Goal: Information Seeking & Learning: Find specific page/section

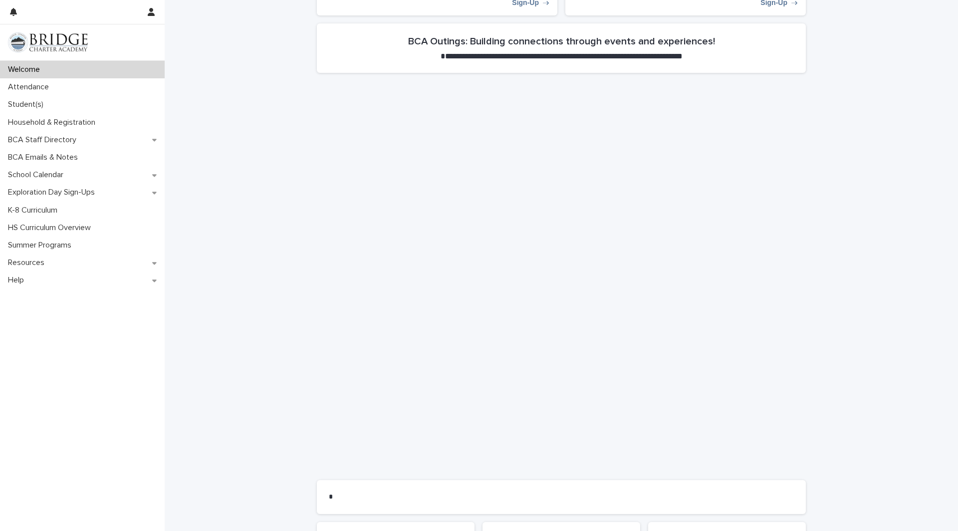
scroll to position [496, 0]
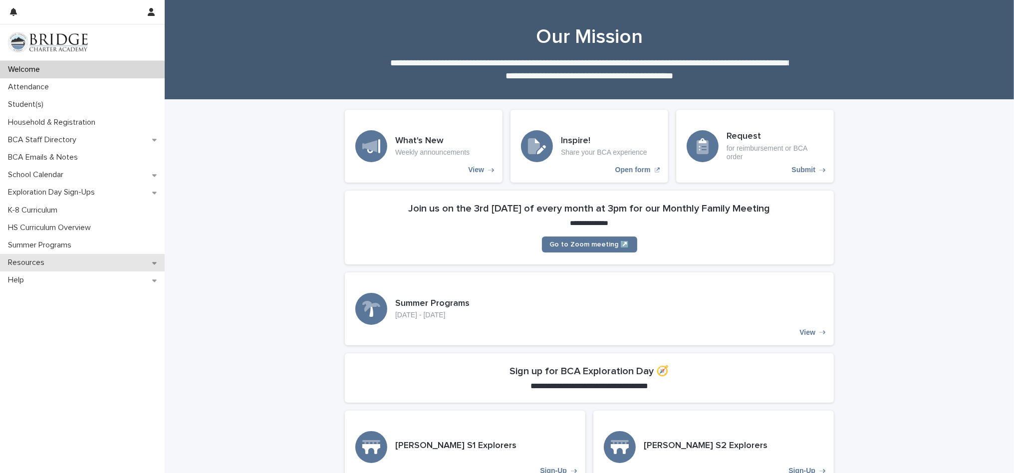
click at [30, 258] on p "Resources" at bounding box center [28, 262] width 48 height 9
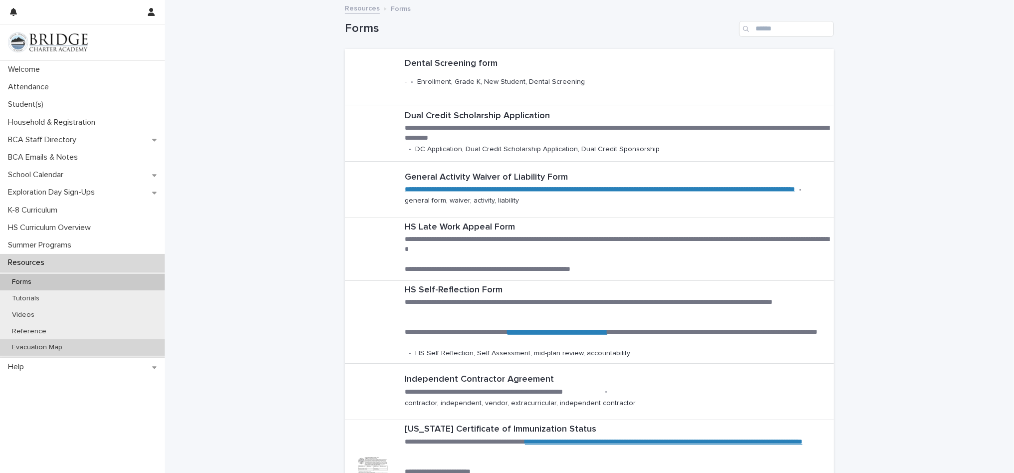
click at [40, 344] on p "Evacuation Map" at bounding box center [37, 347] width 66 height 8
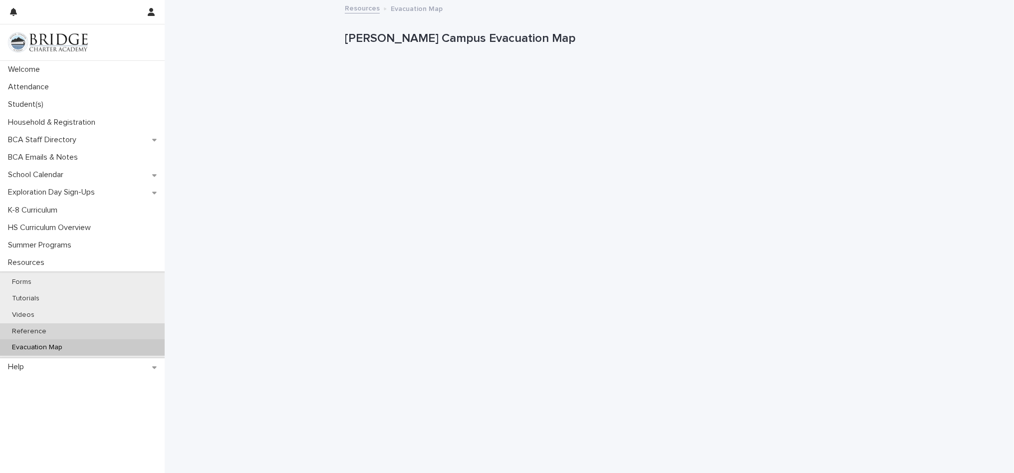
click at [24, 329] on p "Reference" at bounding box center [29, 331] width 50 height 8
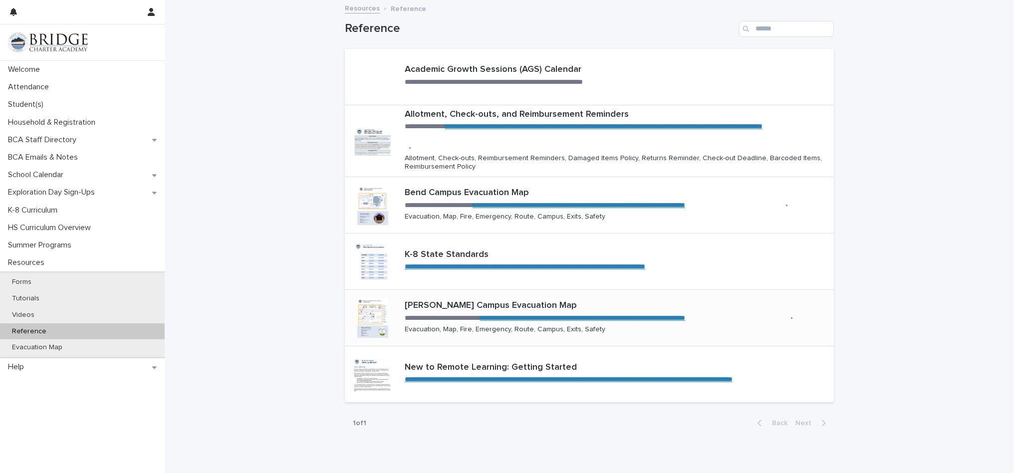
click at [453, 303] on p "[PERSON_NAME] Campus Evacuation Map" at bounding box center [617, 305] width 425 height 11
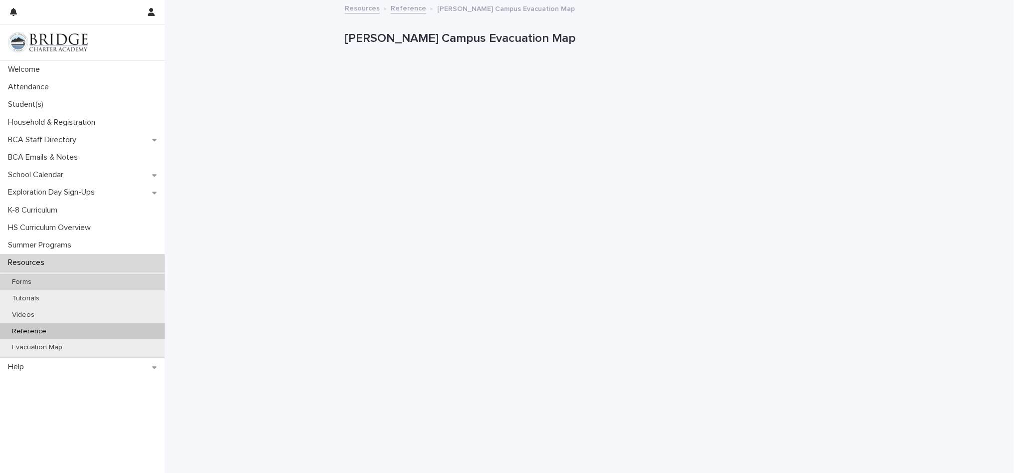
click at [25, 280] on p "Forms" at bounding box center [21, 282] width 35 height 8
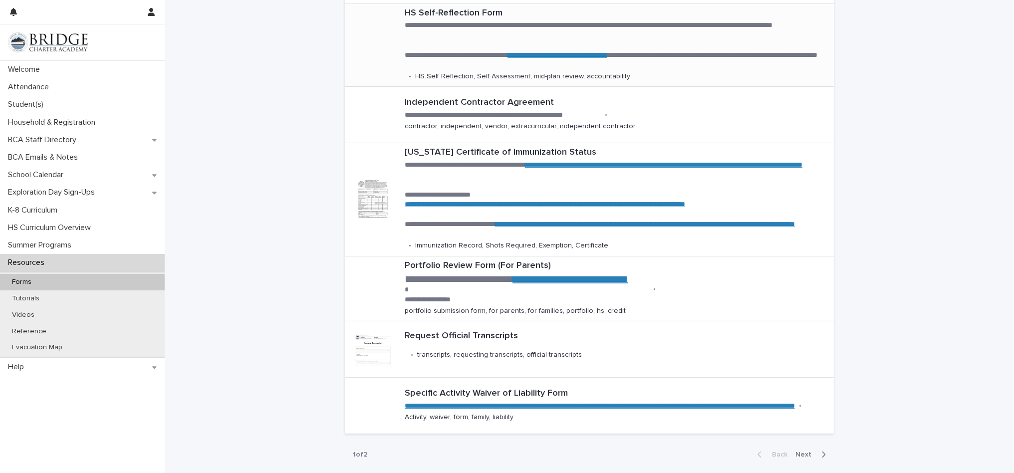
scroll to position [350, 0]
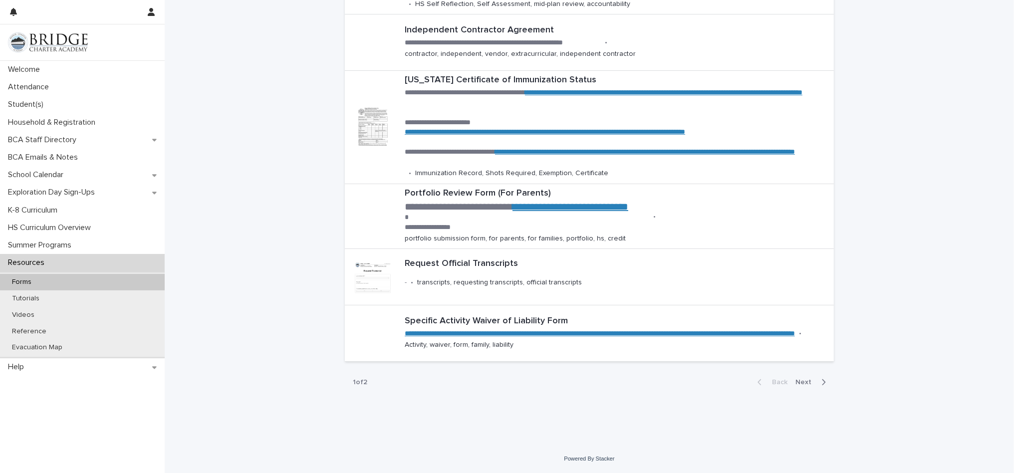
click at [805, 381] on span "Next" at bounding box center [806, 382] width 22 height 7
